Goal: Information Seeking & Learning: Understand process/instructions

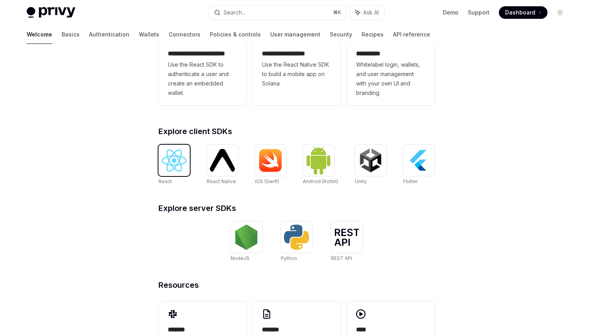
scroll to position [284, 0]
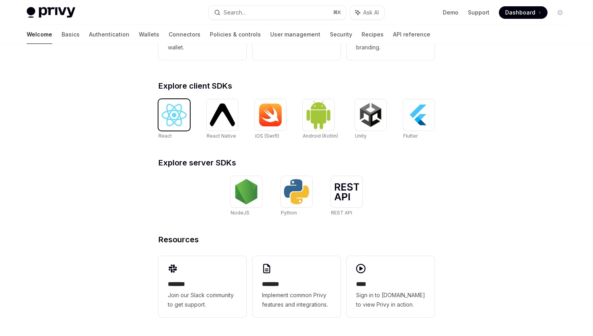
click at [181, 106] on img at bounding box center [174, 115] width 25 height 22
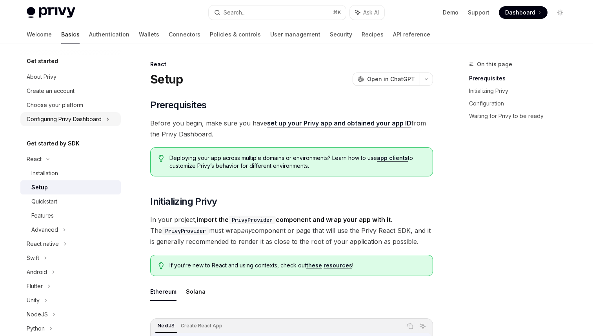
click at [107, 118] on icon at bounding box center [107, 119] width 3 height 9
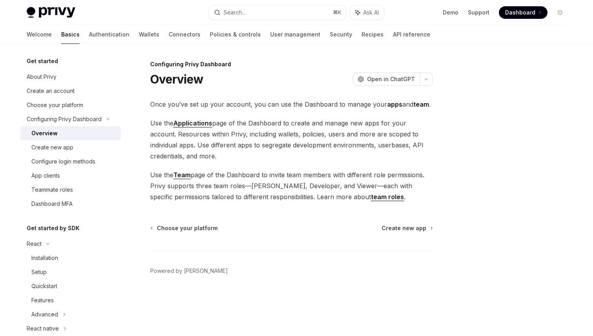
click at [70, 135] on div "Overview" at bounding box center [73, 133] width 85 height 9
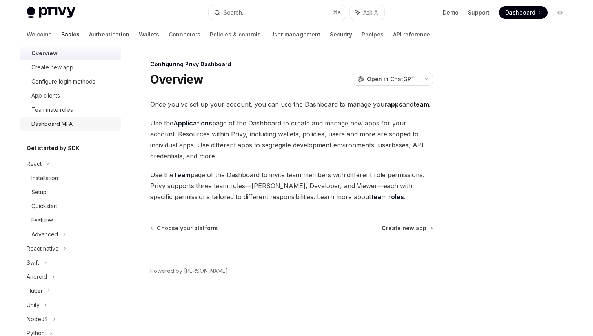
scroll to position [88, 0]
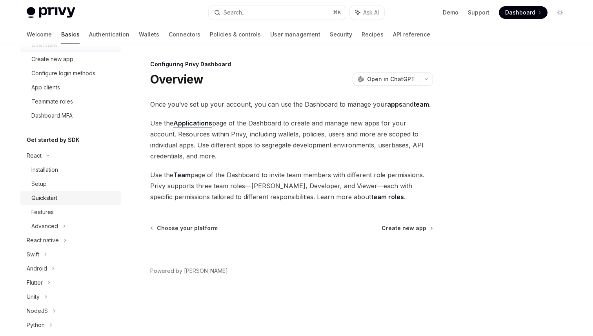
click at [56, 195] on div "Quickstart" at bounding box center [44, 197] width 26 height 9
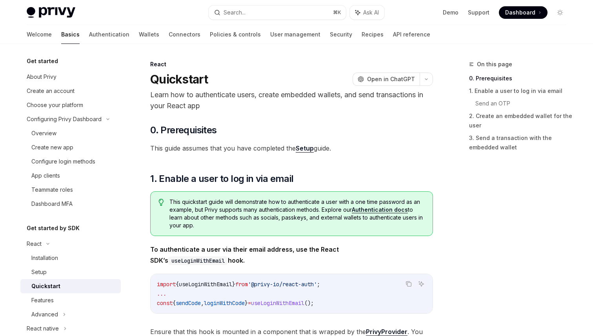
click at [519, 5] on div "Privy Docs home page Search... ⌘ K Ask AI Demo Support Dashboard Dashboard Sear…" at bounding box center [297, 12] width 540 height 25
click at [520, 15] on span "Dashboard" at bounding box center [520, 13] width 30 height 8
click at [89, 35] on link "Authentication" at bounding box center [109, 34] width 40 height 19
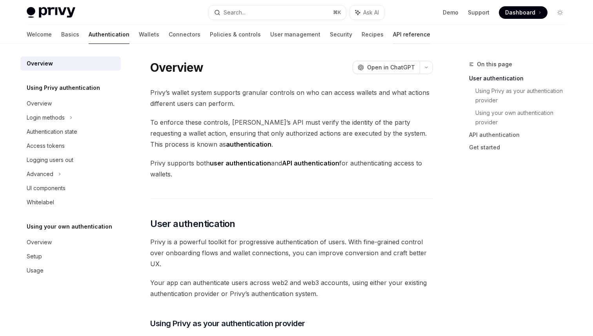
click at [393, 38] on link "API reference" at bounding box center [411, 34] width 37 height 19
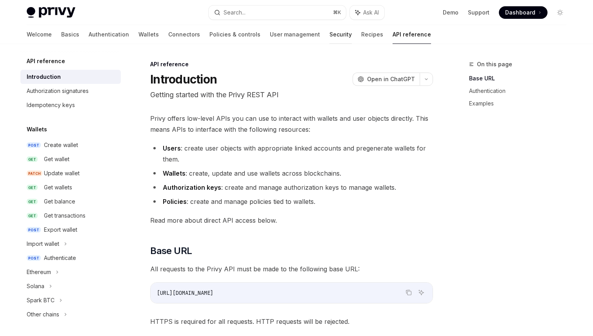
click at [329, 31] on link "Security" at bounding box center [340, 34] width 22 height 19
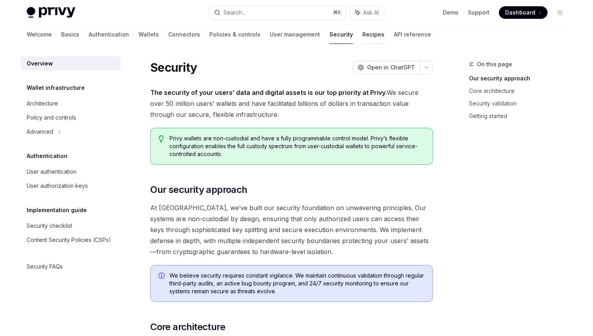
click at [362, 35] on link "Recipes" at bounding box center [373, 34] width 22 height 19
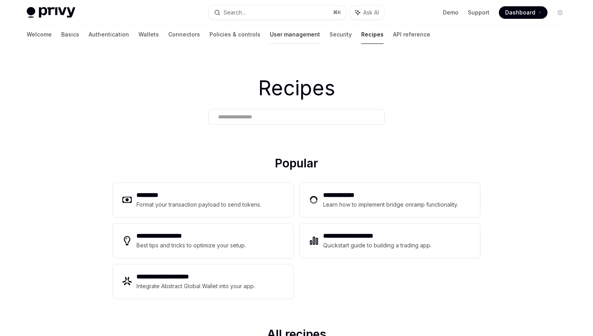
click at [270, 40] on link "User management" at bounding box center [295, 34] width 50 height 19
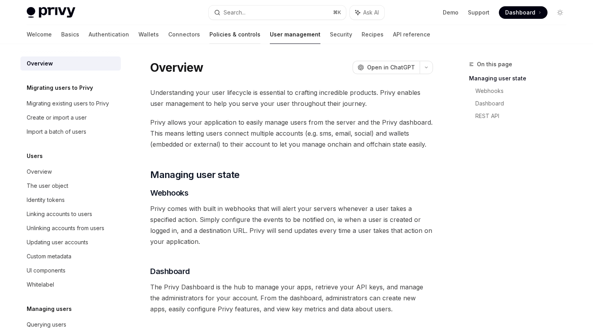
click at [212, 41] on link "Policies & controls" at bounding box center [234, 34] width 51 height 19
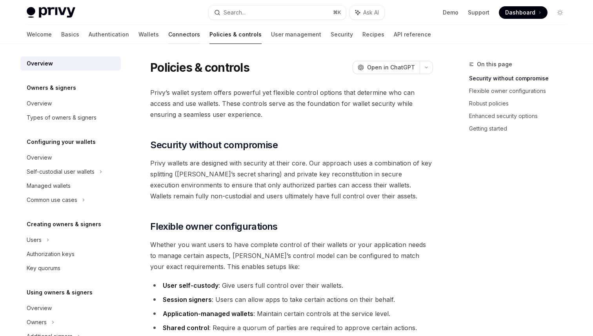
click at [168, 37] on link "Connectors" at bounding box center [184, 34] width 32 height 19
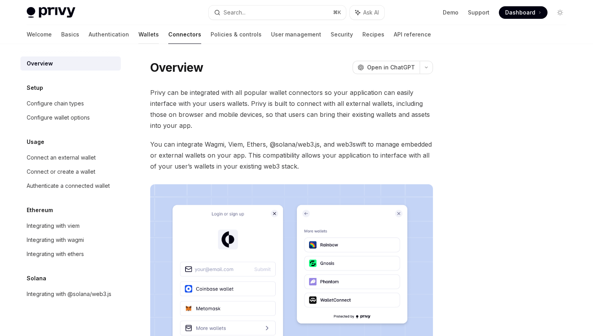
click at [138, 37] on link "Wallets" at bounding box center [148, 34] width 20 height 19
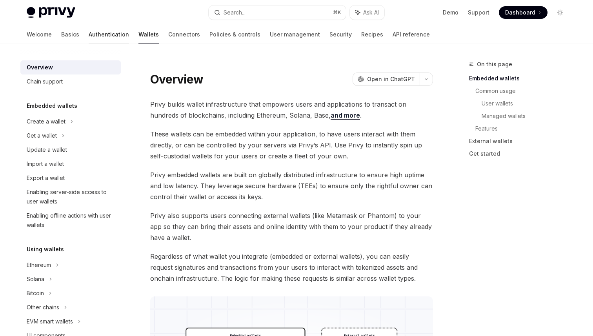
click at [89, 41] on link "Authentication" at bounding box center [109, 34] width 40 height 19
type textarea "*"
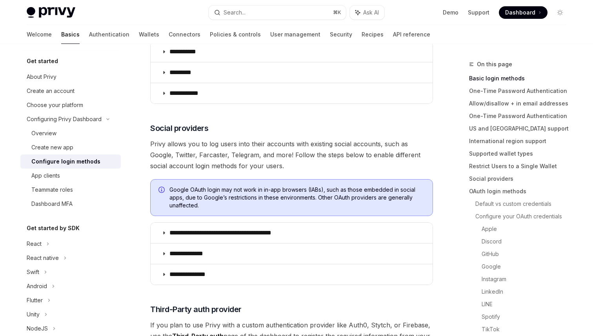
scroll to position [179, 0]
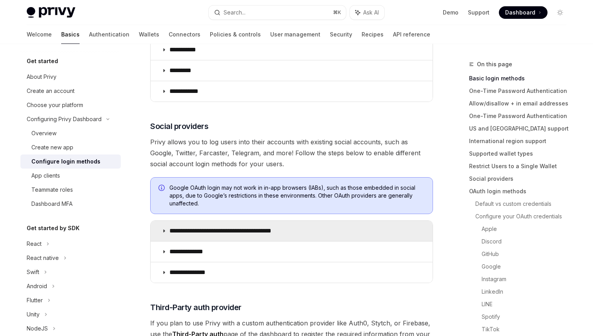
click at [217, 232] on p "**********" at bounding box center [233, 231] width 129 height 8
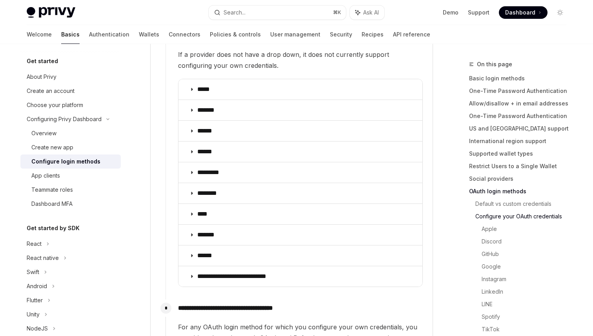
scroll to position [945, 0]
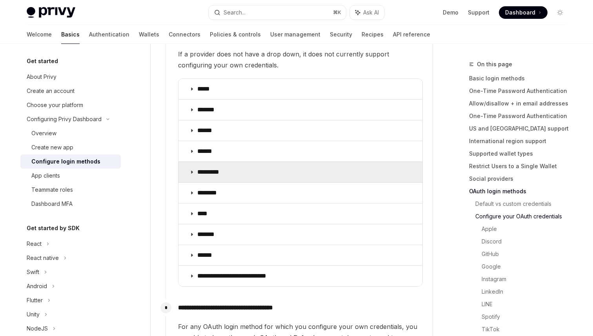
click at [205, 168] on p "*********" at bounding box center [212, 172] width 30 height 8
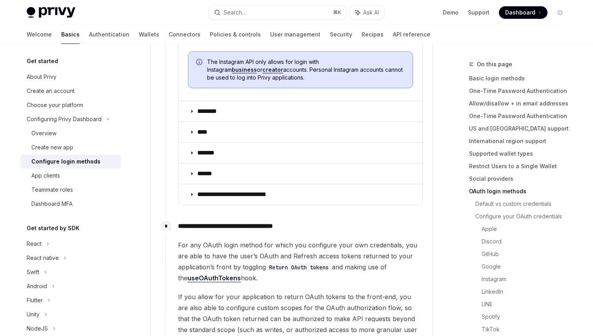
scroll to position [1255, 0]
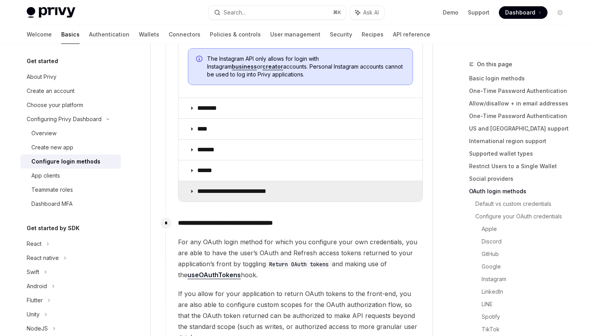
click at [208, 186] on summary "**********" at bounding box center [300, 191] width 244 height 20
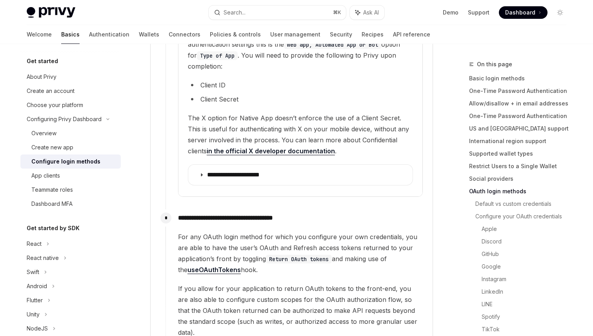
scroll to position [1463, 0]
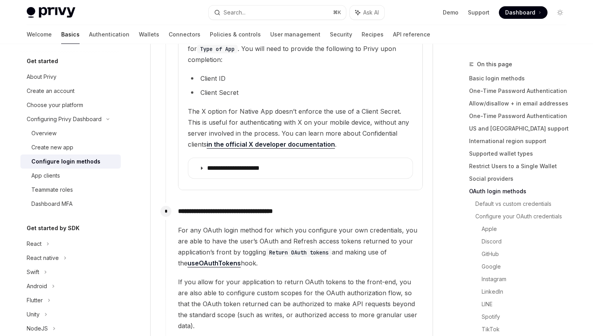
click at [218, 206] on p "**********" at bounding box center [300, 211] width 245 height 11
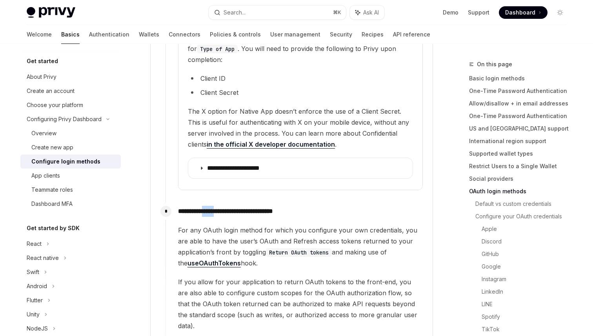
click at [218, 206] on p "**********" at bounding box center [300, 211] width 245 height 11
click at [266, 122] on span "The X option for Native App doesn’t enforce the use of a Client Secret. This is…" at bounding box center [300, 128] width 225 height 44
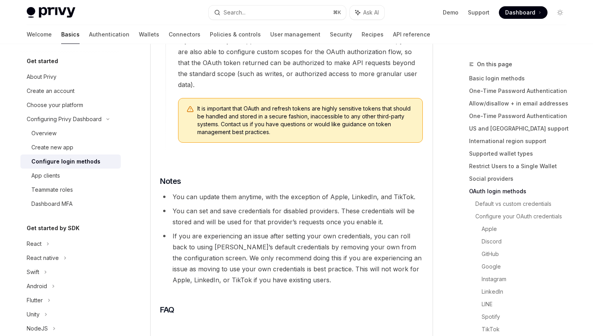
scroll to position [1707, 0]
